Goal: Information Seeking & Learning: Learn about a topic

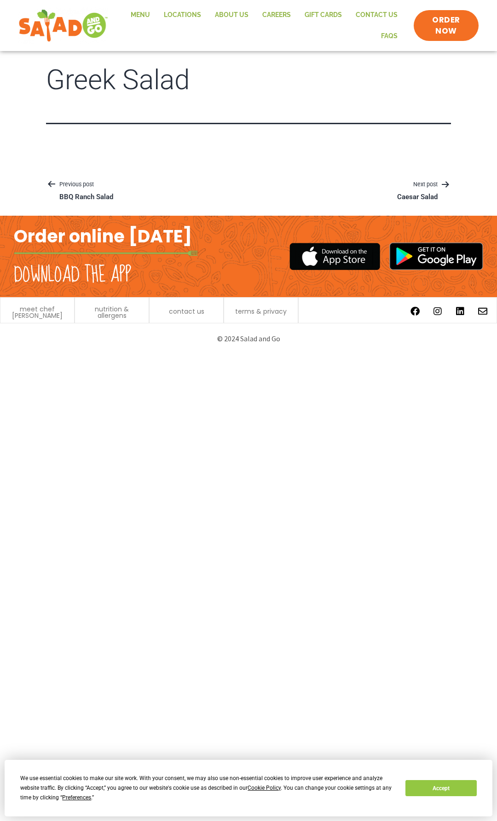
click at [136, 76] on h1 "Greek Salad" at bounding box center [248, 80] width 405 height 30
click at [138, 80] on h1 "Greek Salad" at bounding box center [248, 80] width 405 height 30
click at [142, 99] on header "Greek Salad" at bounding box center [248, 94] width 405 height 59
click at [153, 17] on link "Menu" at bounding box center [140, 15] width 33 height 21
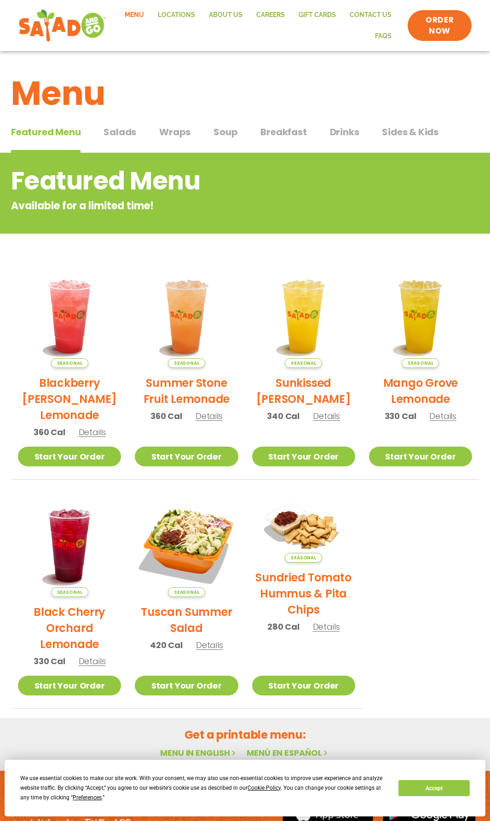
click at [101, 138] on div "Featured Menu Featured Menu Salads Salads Wraps Wraps Soup Soup Breakfast Break…" at bounding box center [245, 137] width 468 height 31
click at [112, 136] on span "Salads" at bounding box center [120, 132] width 33 height 14
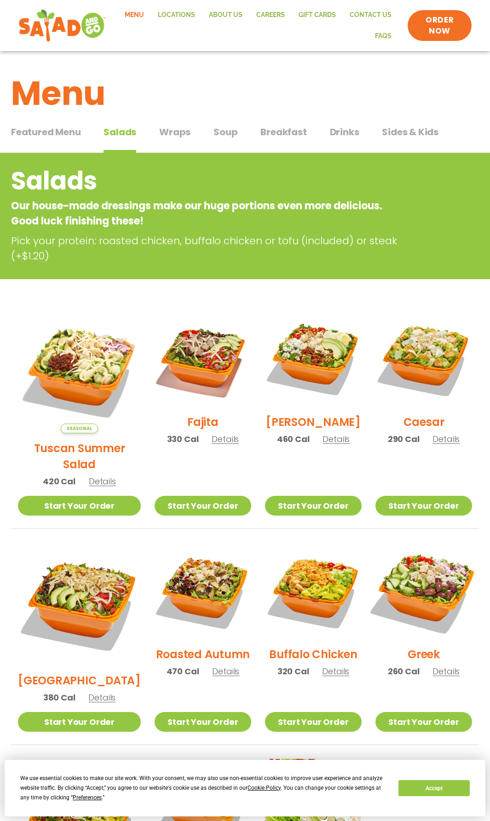
click at [425, 585] on img at bounding box center [424, 592] width 114 height 114
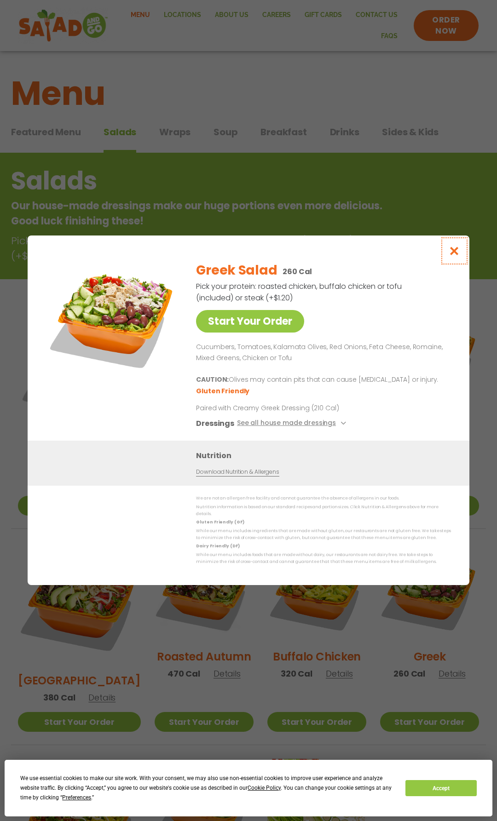
click at [450, 252] on icon "Close modal" at bounding box center [455, 251] width 12 height 10
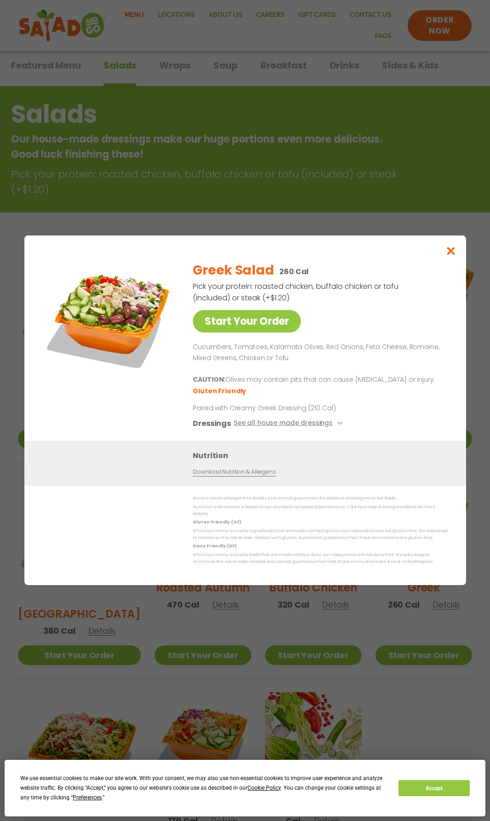
scroll to position [81, 0]
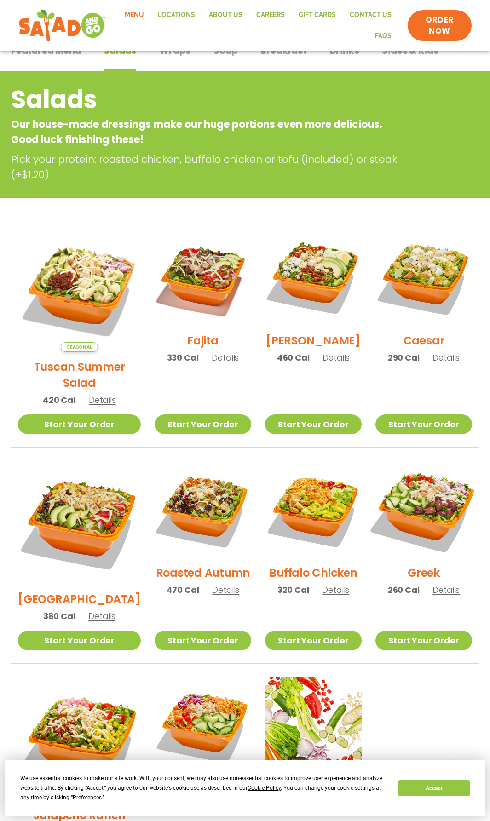
click at [434, 480] on img at bounding box center [424, 510] width 114 height 114
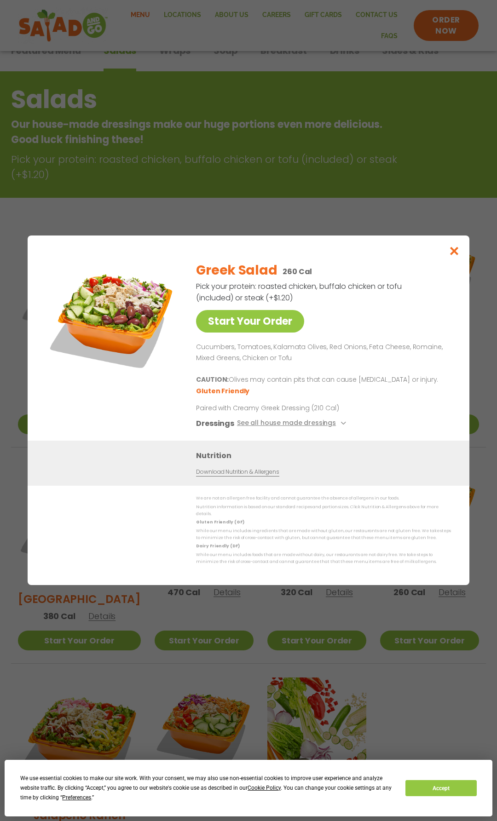
click at [62, 308] on img at bounding box center [112, 318] width 129 height 129
click at [108, 308] on img at bounding box center [112, 318] width 129 height 129
click at [450, 262] on button "Close modal" at bounding box center [454, 251] width 30 height 31
